Goal: Task Accomplishment & Management: Understand process/instructions

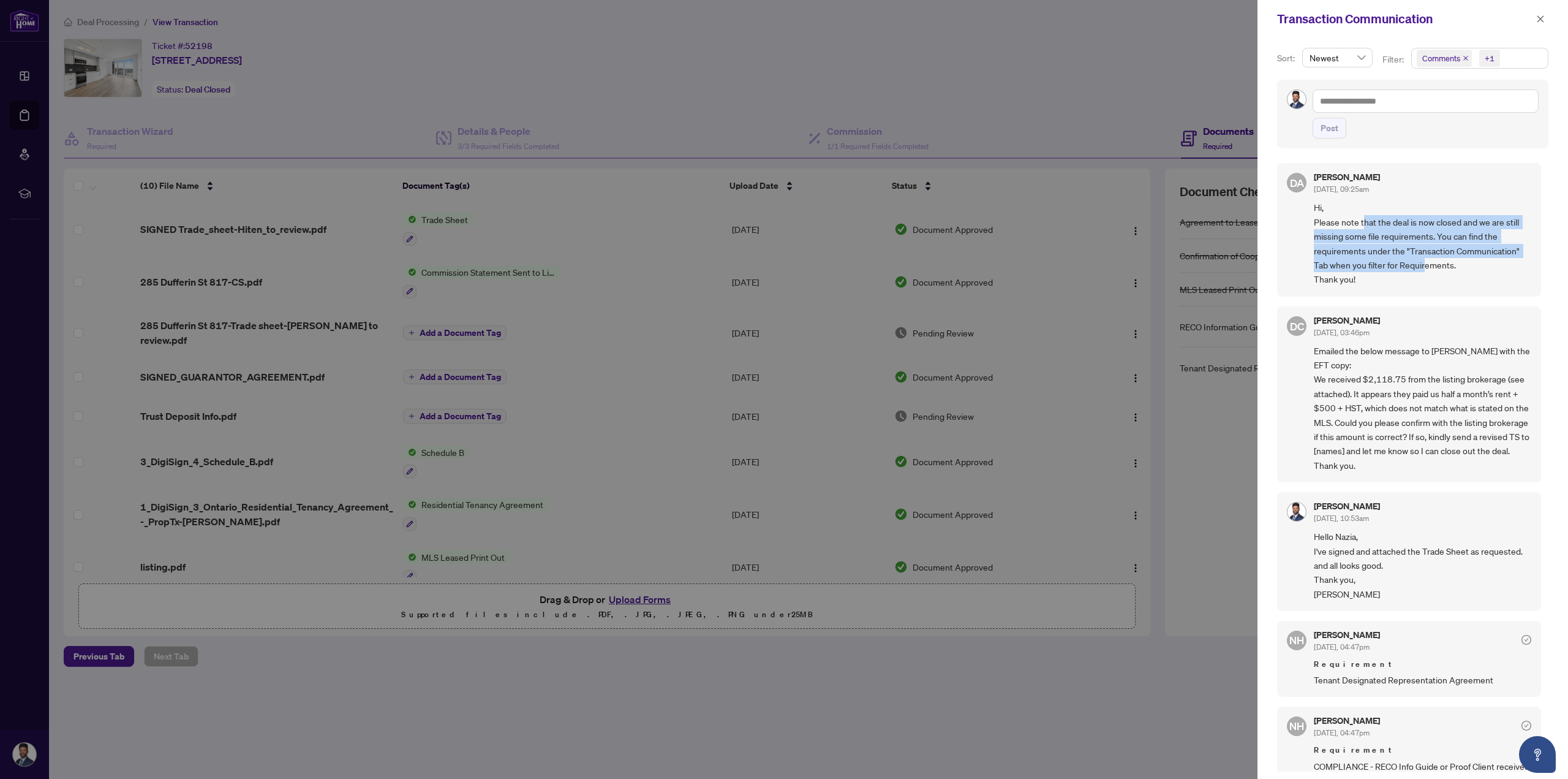
click at [1426, 263] on span "Hi, Please note that the deal is now closed and we are still missing some file …" at bounding box center [1422, 243] width 218 height 86
click at [1454, 264] on span "Hi, Please note that the deal is now closed and we are still missing some file …" at bounding box center [1422, 243] width 218 height 86
click at [1456, 264] on span "Hi, Please note that the deal is now closed and we are still missing some file …" at bounding box center [1422, 243] width 218 height 86
drag, startPoint x: 1463, startPoint y: 273, endPoint x: 1417, endPoint y: 281, distance: 46.7
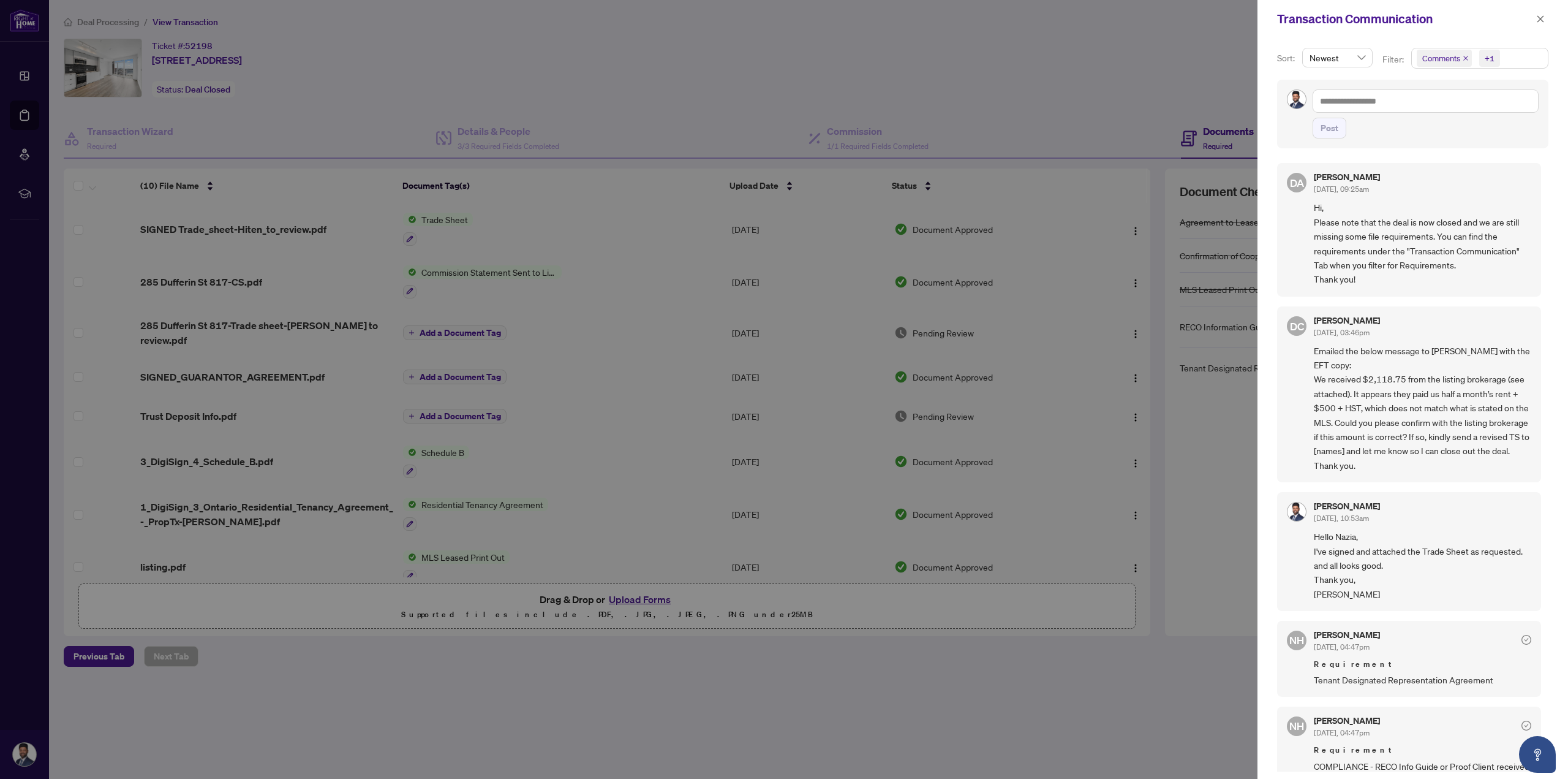
click at [1416, 281] on span "Hi, Please note that the deal is now closed and we are still missing some file …" at bounding box center [1422, 243] width 218 height 86
click at [1421, 281] on span "Hi, Please note that the deal is now closed and we are still missing some file …" at bounding box center [1422, 243] width 218 height 86
click at [1456, 54] on span "Comments" at bounding box center [1441, 58] width 38 height 13
click at [1420, 108] on span "Select Comments" at bounding box center [1424, 109] width 10 height 10
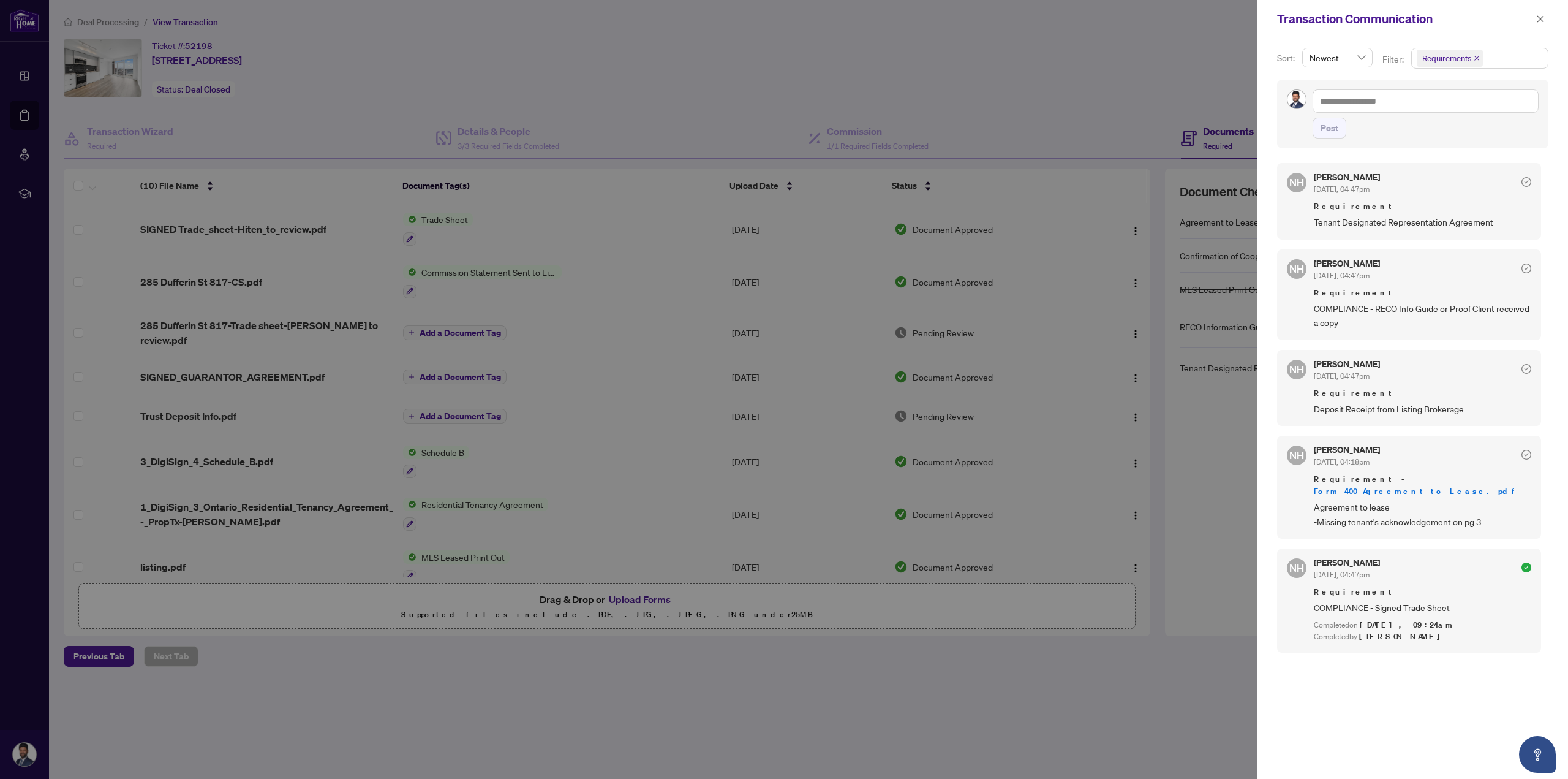
click at [1333, 153] on div "Sort: Newest Filter: Requirements Select All Comments Requirements Activity His…" at bounding box center [1412, 409] width 311 height 741
drag, startPoint x: 1351, startPoint y: 502, endPoint x: 1498, endPoint y: 512, distance: 147.3
click at [1491, 514] on div "NH [PERSON_NAME] [DATE], 04:18pm Requirement - Form_400_Agreement_to_Lease.pdf …" at bounding box center [1409, 487] width 264 height 103
click at [1498, 512] on span "Agreement to lease -Missing tenant's acknowledgement on pg 3" at bounding box center [1422, 515] width 218 height 29
drag, startPoint x: 1498, startPoint y: 512, endPoint x: 1306, endPoint y: 486, distance: 193.8
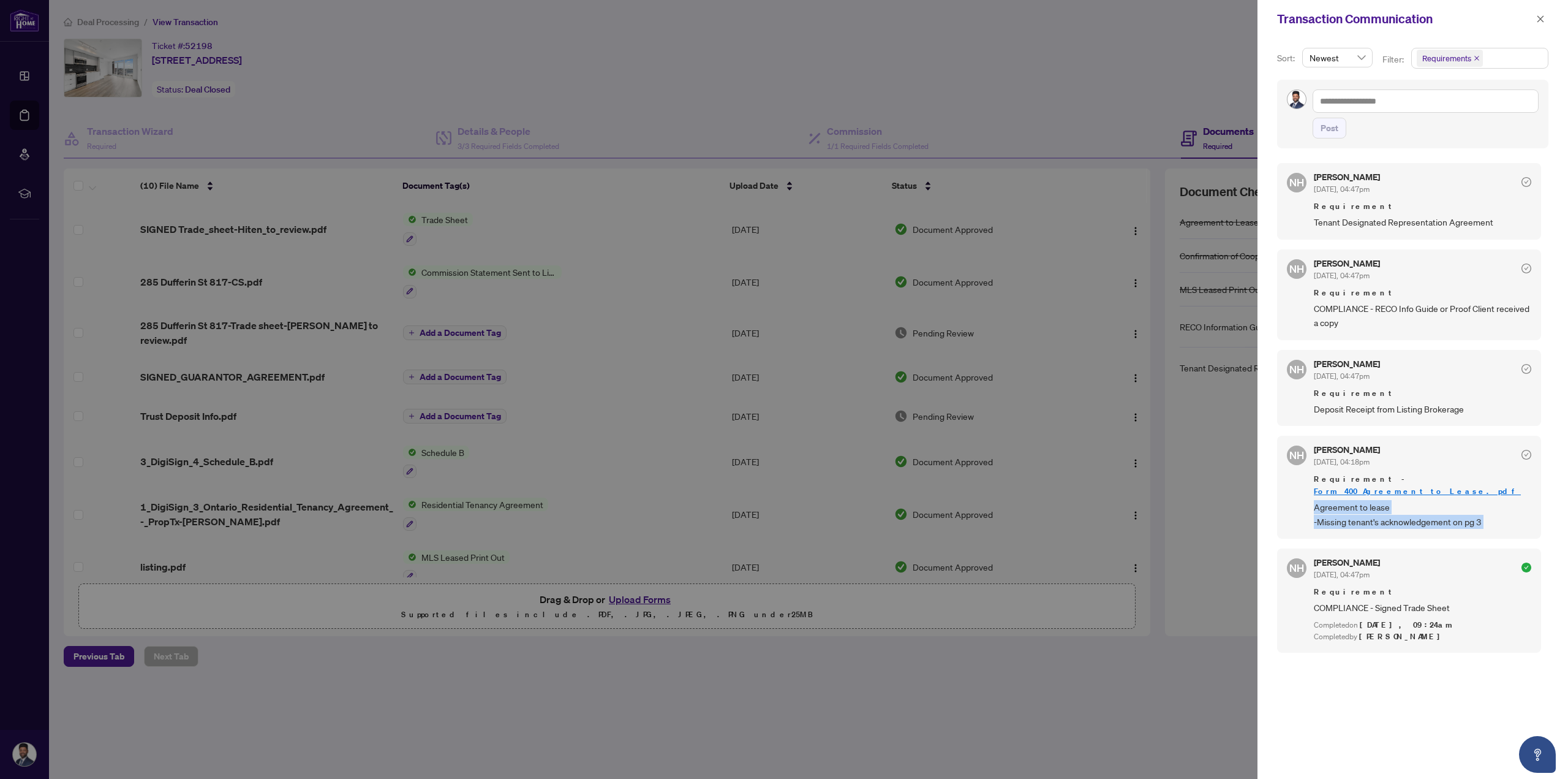
click at [1306, 486] on div "NH [PERSON_NAME] [DATE], 04:18pm Requirement - Form_400_Agreement_to_Lease.pdf …" at bounding box center [1409, 487] width 264 height 103
click at [1405, 486] on link "Form_400_Agreement_to_Lease.pdf" at bounding box center [1417, 491] width 207 height 11
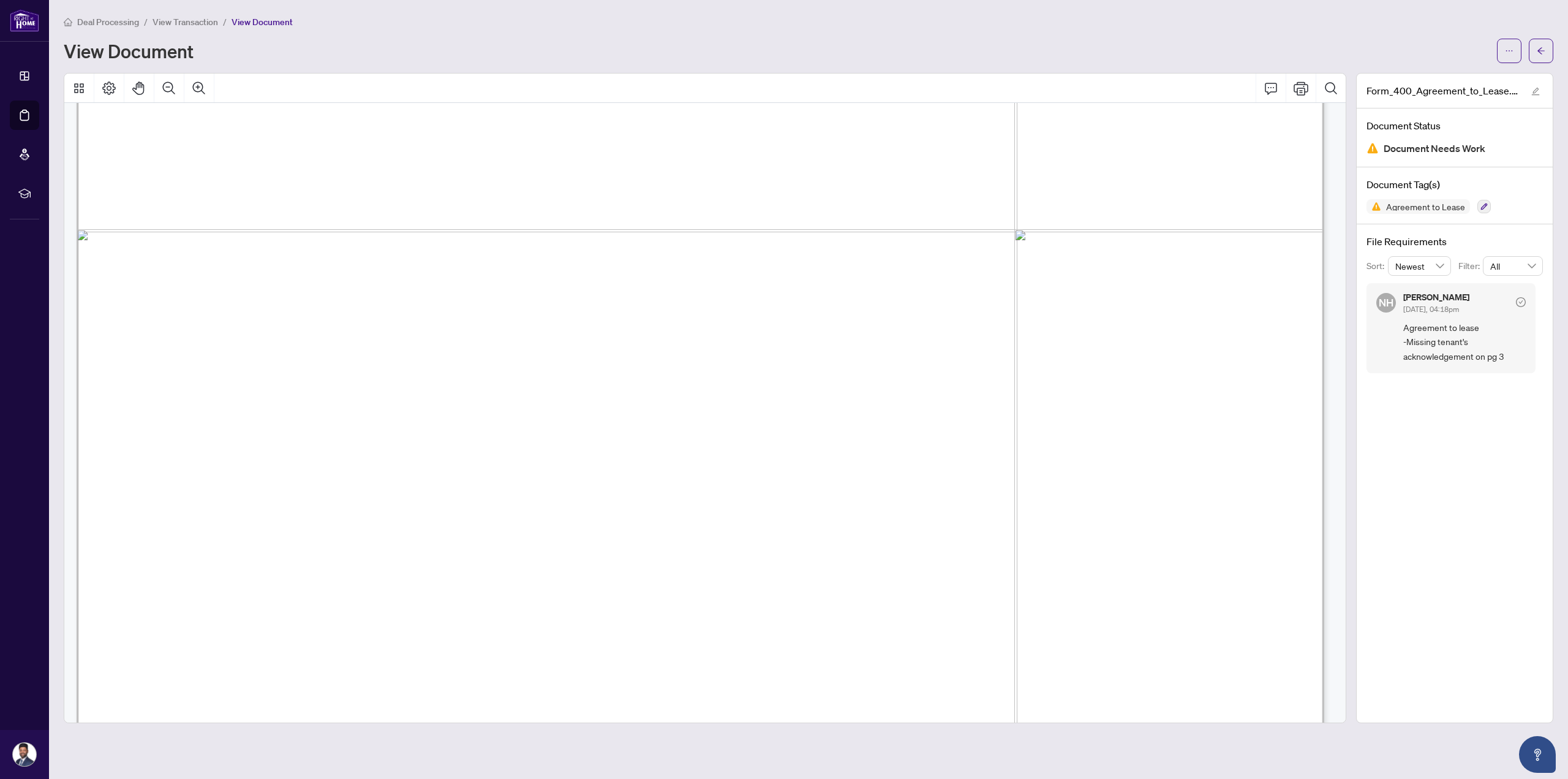
scroll to position [4044, 0]
